Goal: Transaction & Acquisition: Download file/media

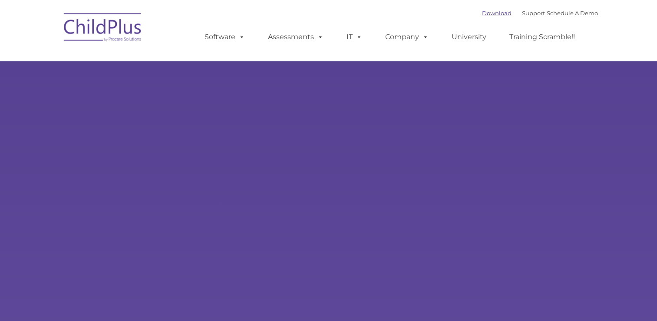
click at [489, 14] on link "Download" at bounding box center [497, 13] width 30 height 7
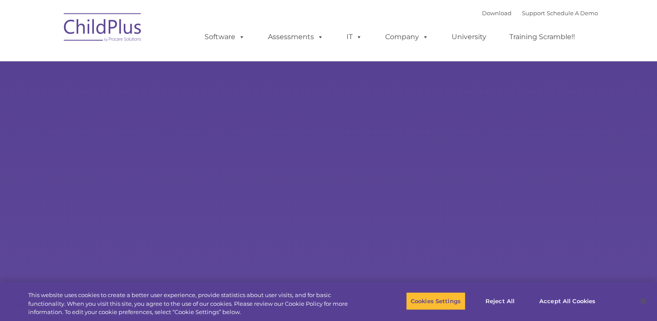
type input ""
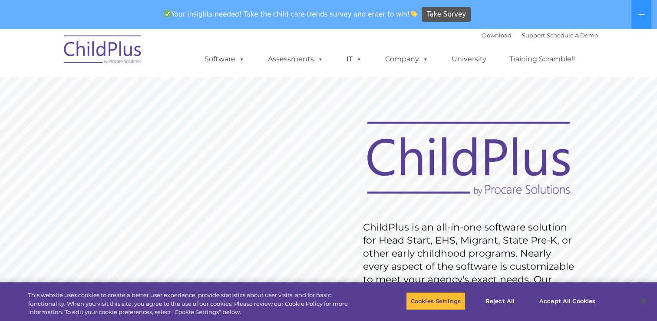
click at [483, 40] on div "Download Support | Schedule A Demo " at bounding box center [540, 35] width 116 height 13
click at [483, 34] on link "Download" at bounding box center [497, 35] width 30 height 7
click at [482, 34] on link "Download" at bounding box center [497, 35] width 30 height 7
click at [482, 35] on link "Download" at bounding box center [497, 35] width 30 height 7
